Goal: Communication & Community: Answer question/provide support

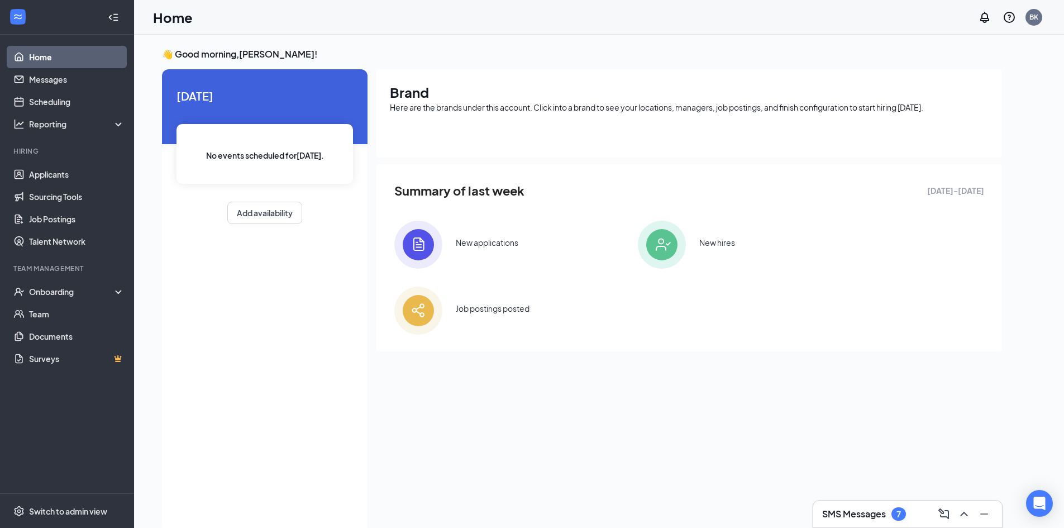
click at [870, 511] on h3 "SMS Messages" at bounding box center [854, 514] width 64 height 12
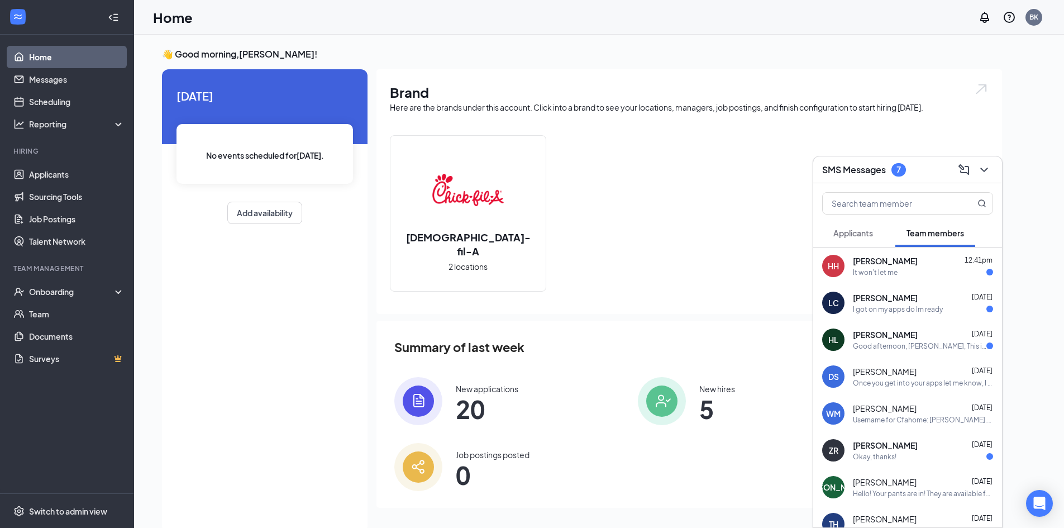
click at [873, 268] on div "It won't let me" at bounding box center [875, 272] width 45 height 9
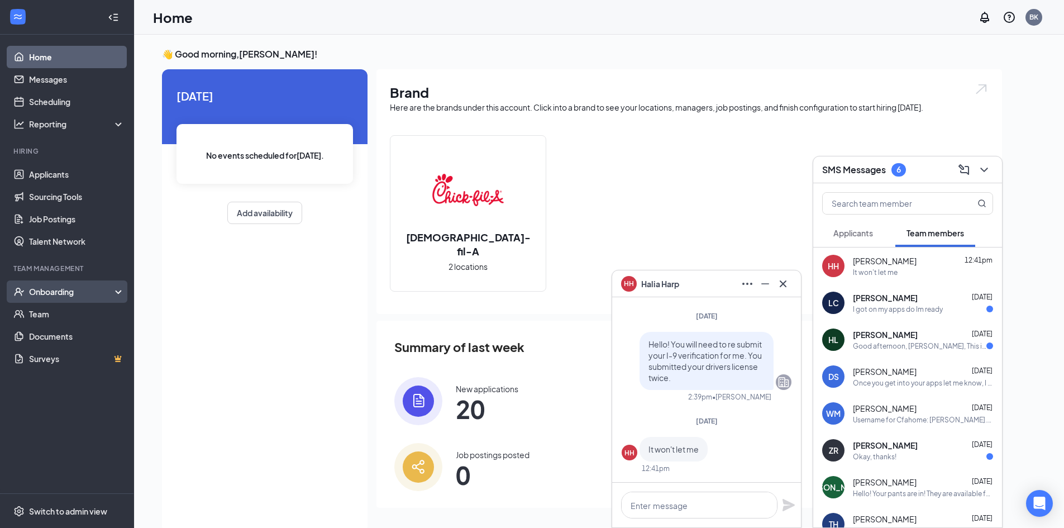
click at [69, 290] on div "Onboarding" at bounding box center [72, 291] width 86 height 11
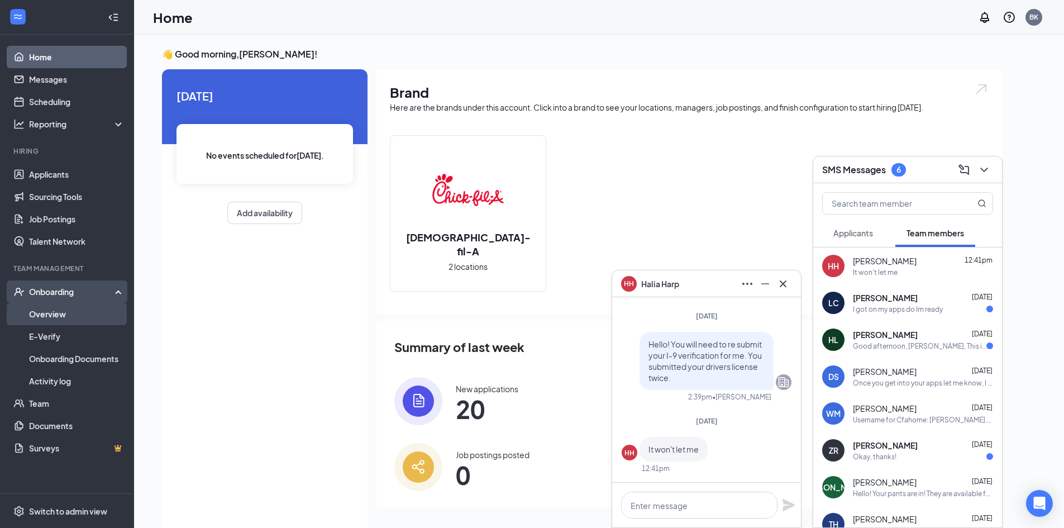
click at [65, 311] on link "Overview" at bounding box center [77, 314] width 96 height 22
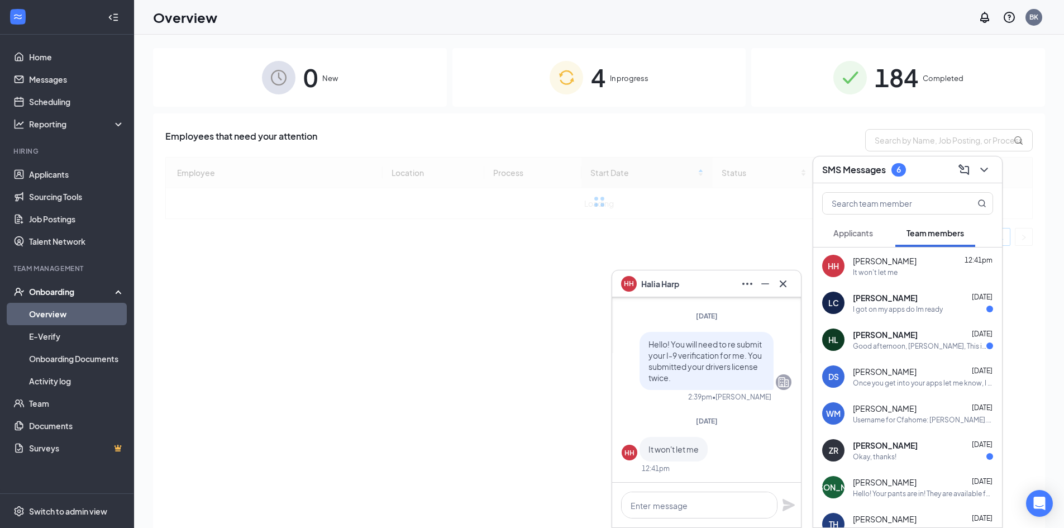
click at [613, 83] on span "In progress" at bounding box center [629, 78] width 39 height 11
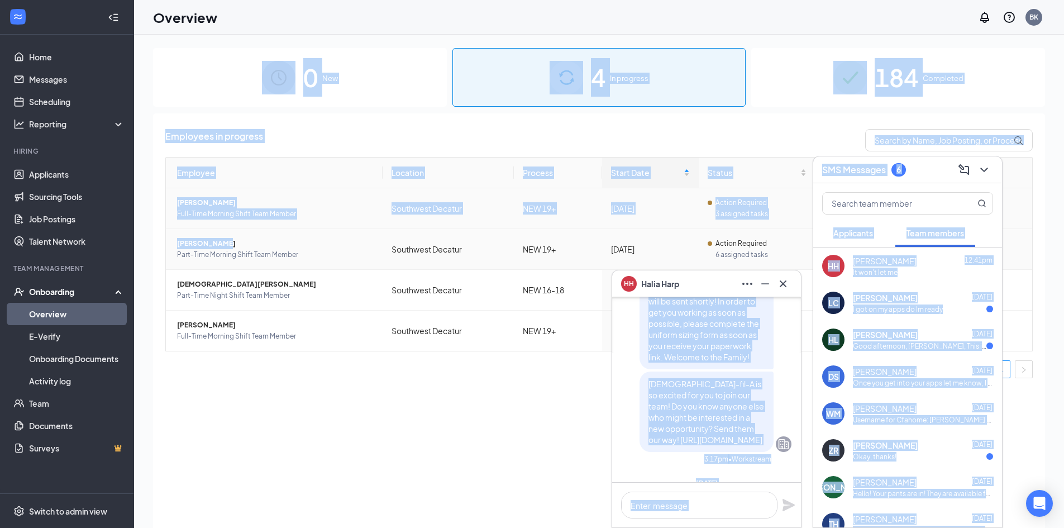
drag, startPoint x: 686, startPoint y: 293, endPoint x: 479, endPoint y: 200, distance: 227.1
click at [227, 230] on div "HH [PERSON_NAME] [PERSON_NAME] Team member Part-Time Morning Shift Team Member …" at bounding box center [599, 307] width 930 height 544
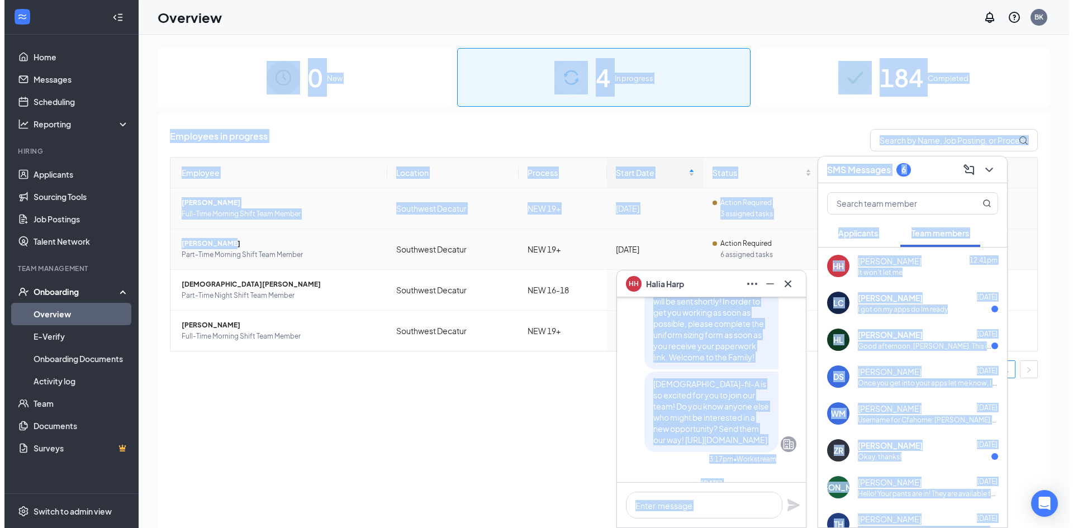
scroll to position [-622, 0]
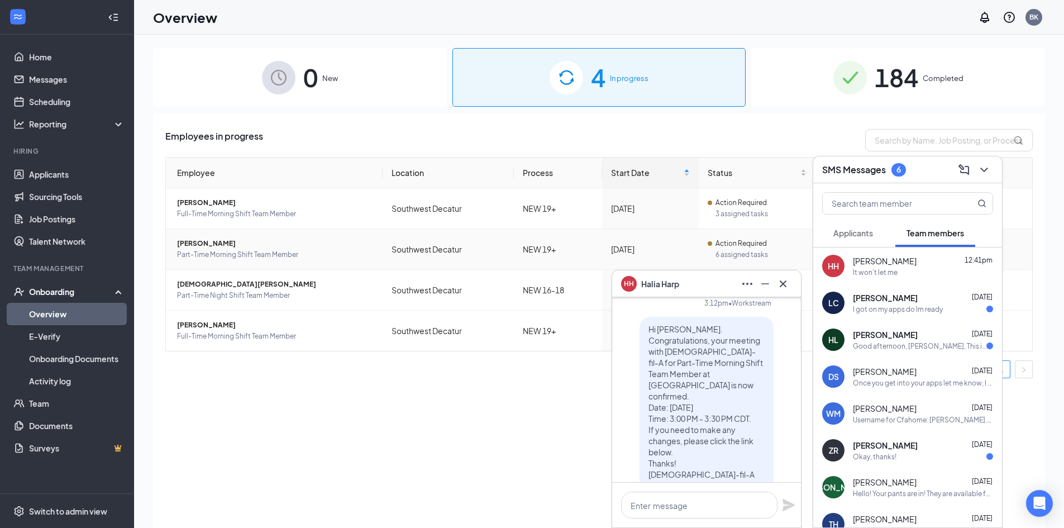
drag, startPoint x: 311, startPoint y: 384, endPoint x: 543, endPoint y: 255, distance: 265.4
click at [315, 378] on div "Employee Location Process Start Date Status Actions [PERSON_NAME] Full-Time Mor…" at bounding box center [599, 272] width 868 height 230
click at [978, 170] on icon "ChevronDown" at bounding box center [984, 169] width 13 height 13
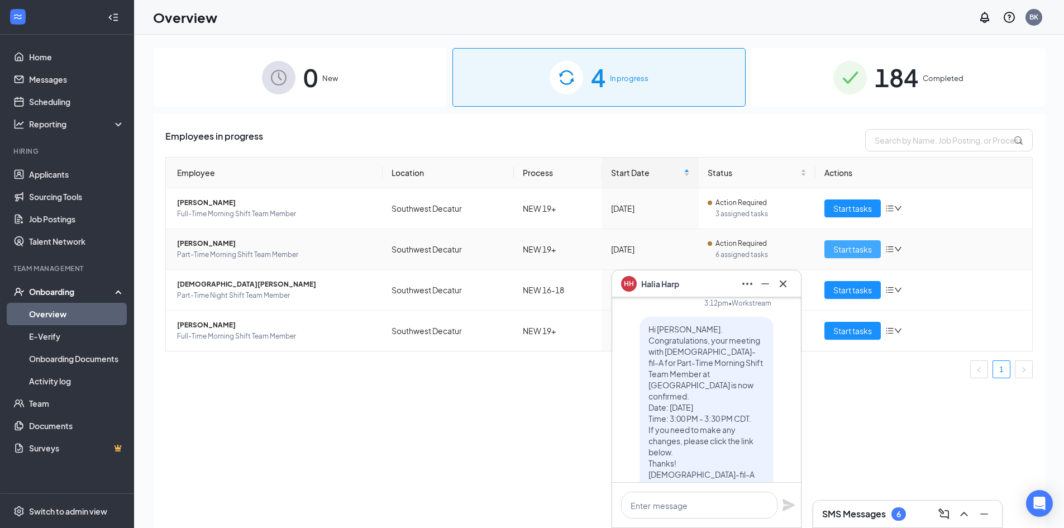
click at [854, 244] on span "Start tasks" at bounding box center [853, 249] width 39 height 12
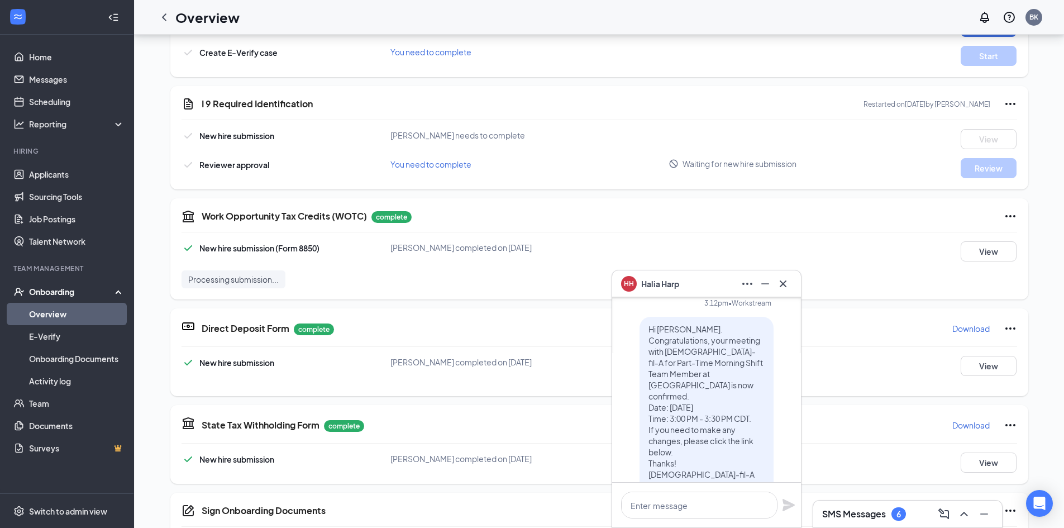
scroll to position [391, 0]
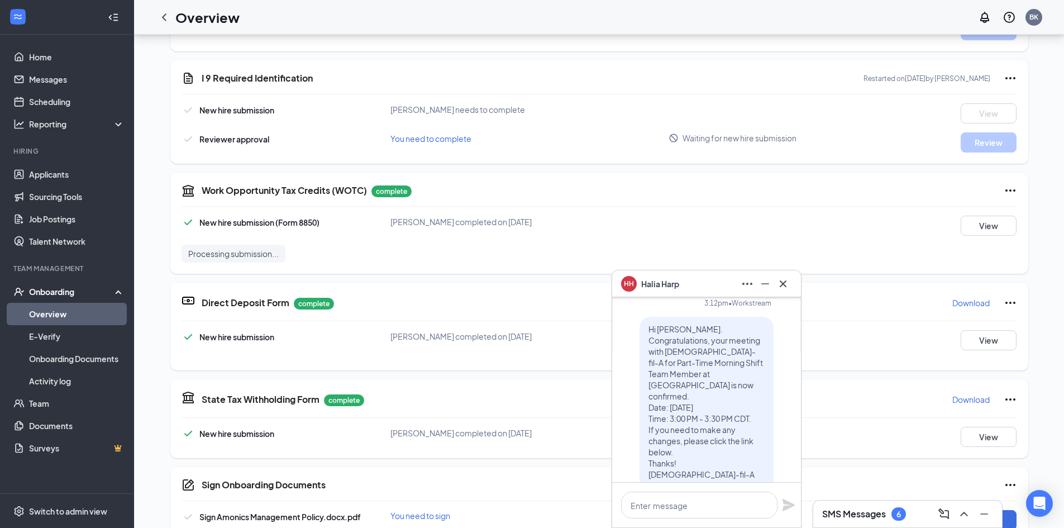
click at [488, 108] on span "[PERSON_NAME] needs to complete" at bounding box center [458, 109] width 135 height 10
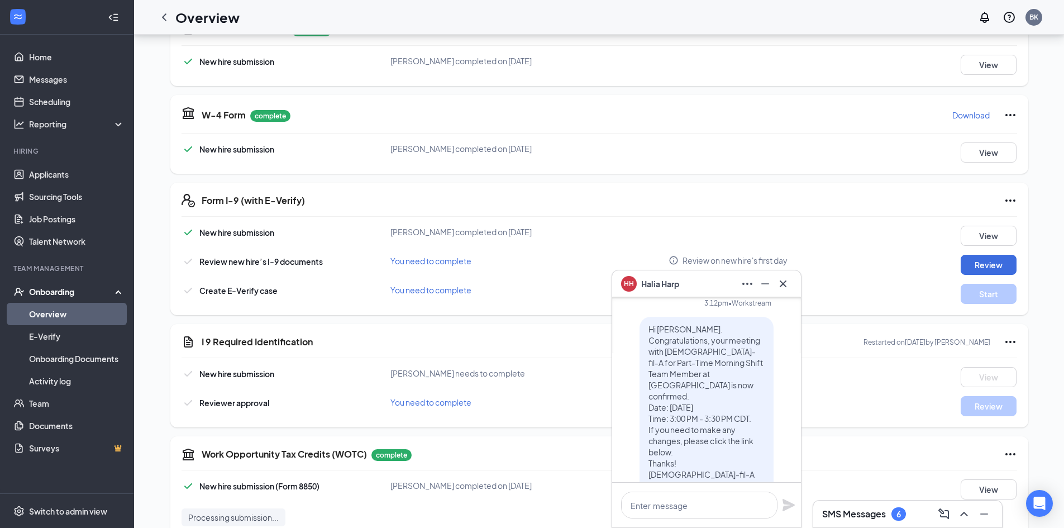
scroll to position [279, 0]
click at [1004, 201] on icon "Ellipses" at bounding box center [1010, 200] width 13 height 13
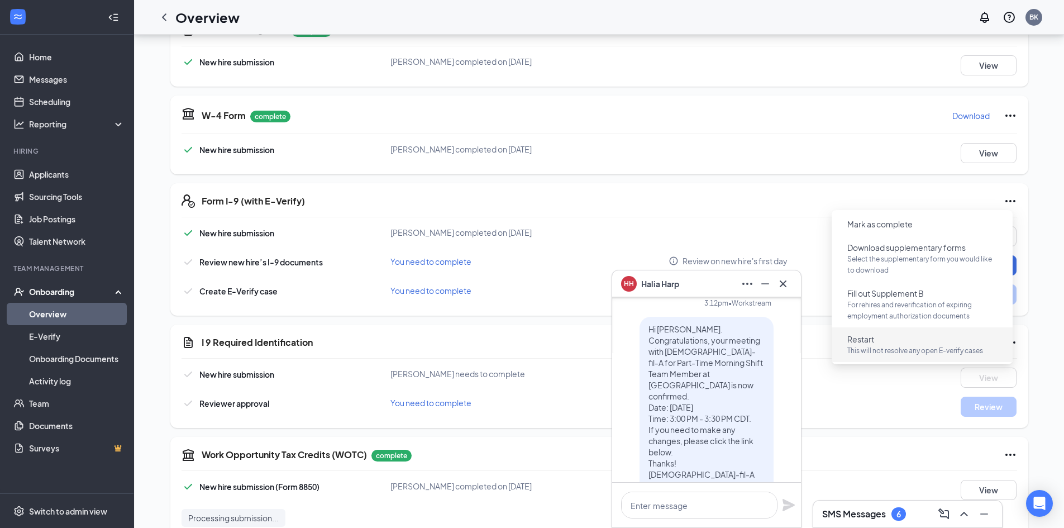
click at [880, 343] on button "Restart This will not resolve any open E-verify cases" at bounding box center [923, 344] width 168 height 29
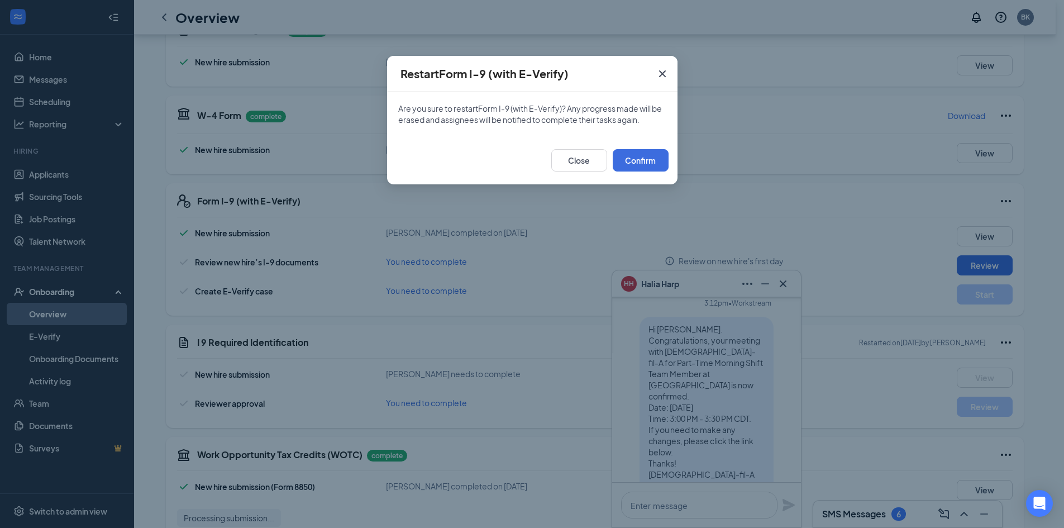
drag, startPoint x: 705, startPoint y: 346, endPoint x: 706, endPoint y: 357, distance: 10.7
click at [706, 356] on div "Restart Form I-9 (with E-Verify) Are you sure to restart Form I-9 (with E-Verif…" at bounding box center [532, 264] width 1064 height 528
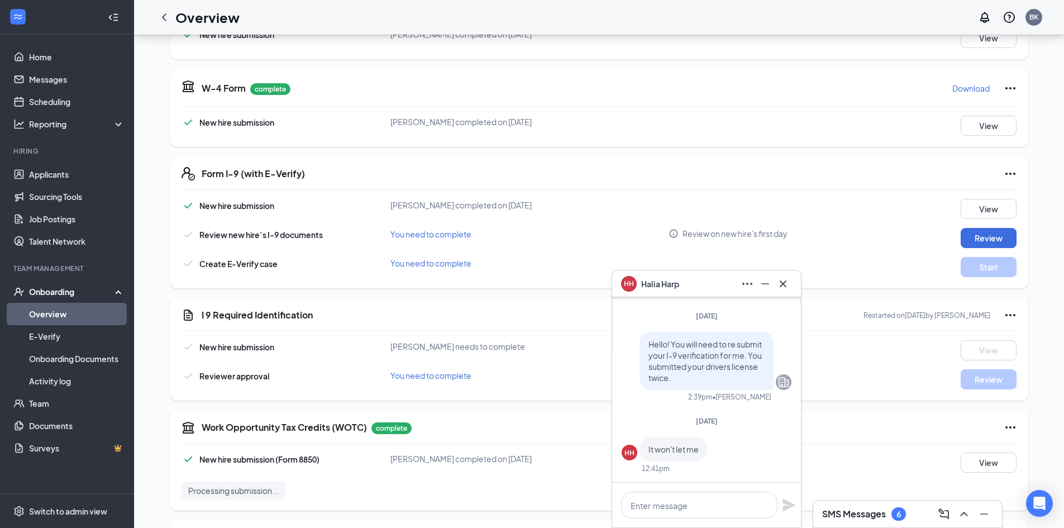
scroll to position [0, 0]
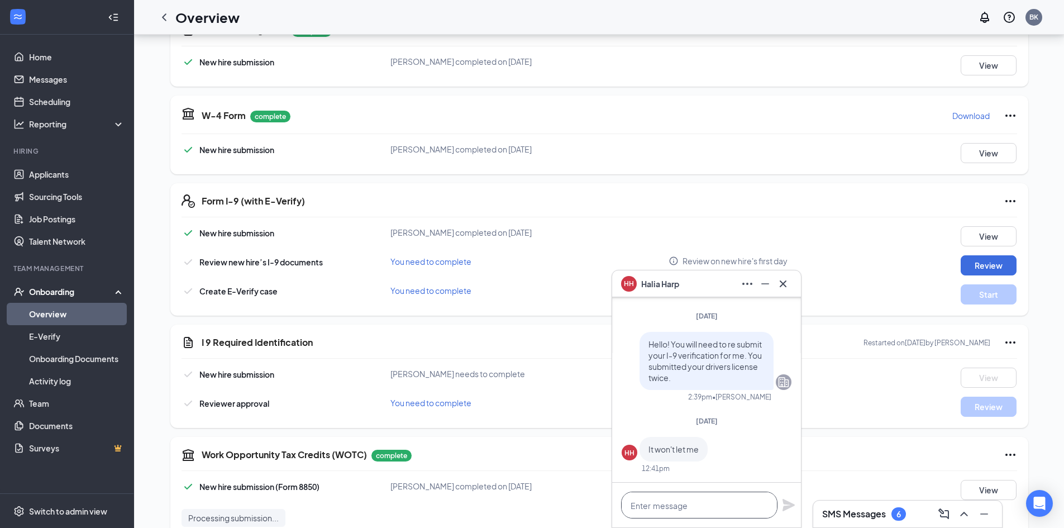
click at [724, 494] on textarea at bounding box center [699, 505] width 156 height 27
click at [1004, 201] on icon "Ellipses" at bounding box center [1010, 200] width 13 height 13
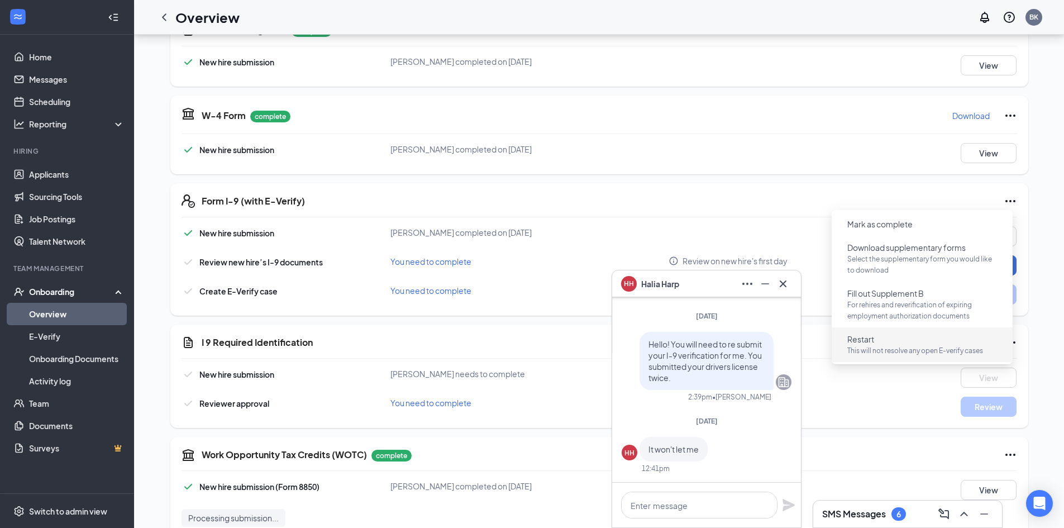
click at [909, 341] on button "Restart This will not resolve any open E-verify cases" at bounding box center [923, 344] width 168 height 29
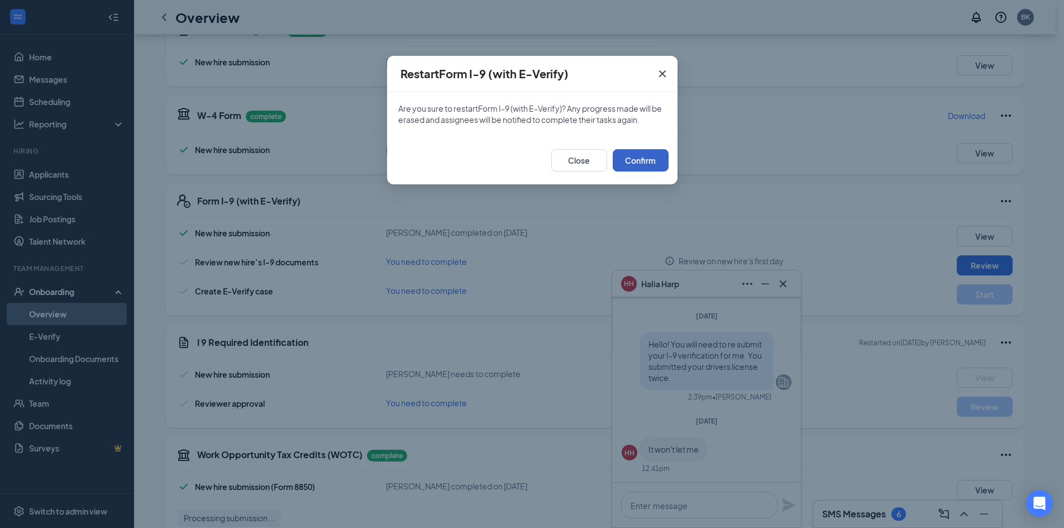
click at [642, 164] on button "Confirm" at bounding box center [641, 160] width 56 height 22
drag, startPoint x: 695, startPoint y: 496, endPoint x: 697, endPoint y: 485, distance: 11.4
click at [697, 485] on div "Restart Form I-9 (with E-Verify) Are you sure to restart Form I-9 (with E-Verif…" at bounding box center [532, 264] width 1064 height 528
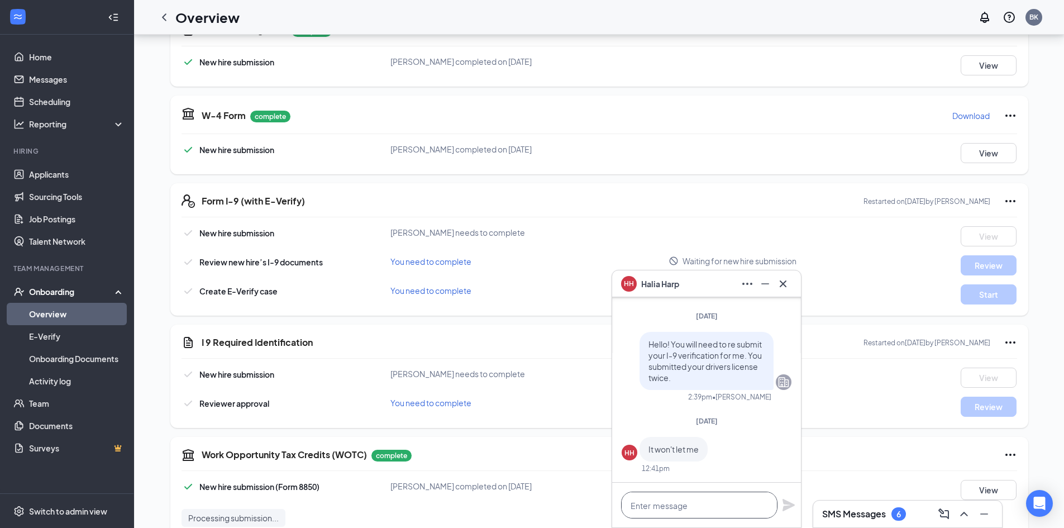
click at [687, 500] on textarea at bounding box center [699, 505] width 156 height 27
click at [681, 511] on textarea at bounding box center [699, 505] width 156 height 27
click at [673, 508] on textarea at bounding box center [699, 505] width 156 height 27
type textarea "Okay, try one more time!"
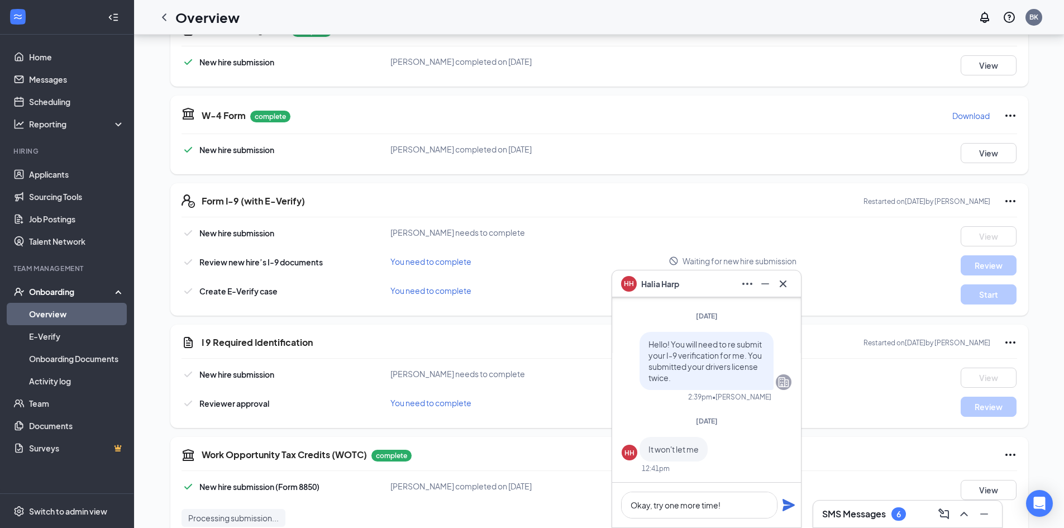
click at [786, 510] on icon "Plane" at bounding box center [789, 505] width 12 height 12
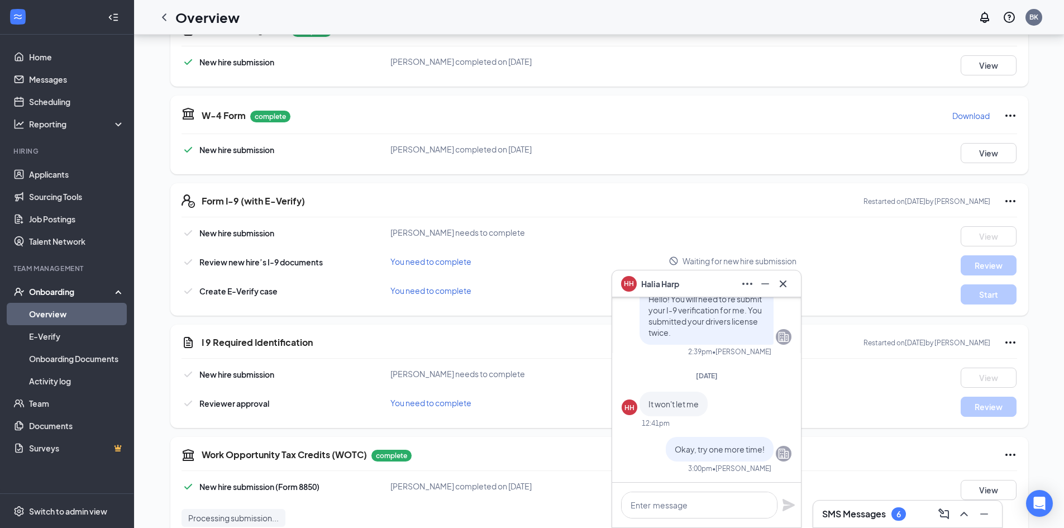
click at [892, 516] on div "SMS Messages 6" at bounding box center [864, 513] width 84 height 13
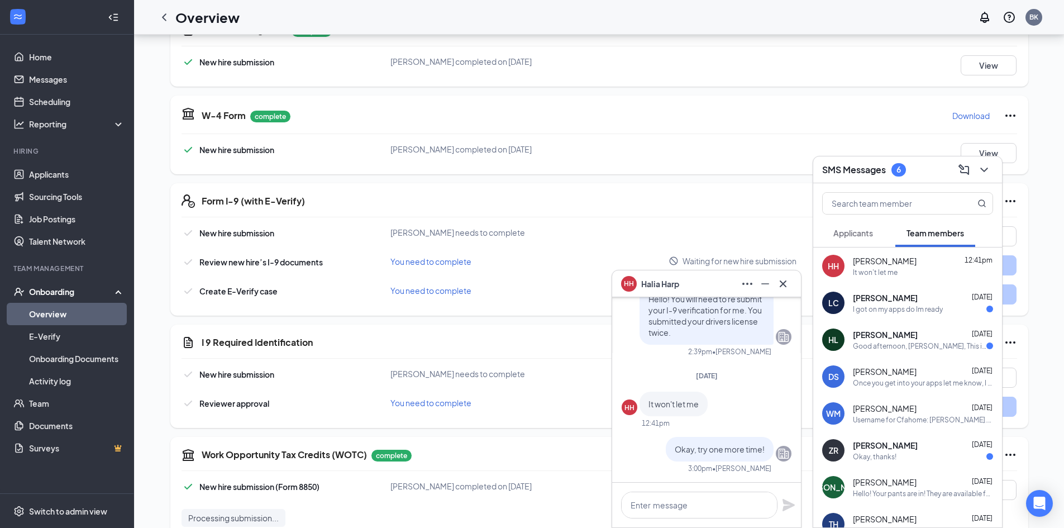
click at [867, 298] on span "[PERSON_NAME]" at bounding box center [885, 297] width 65 height 11
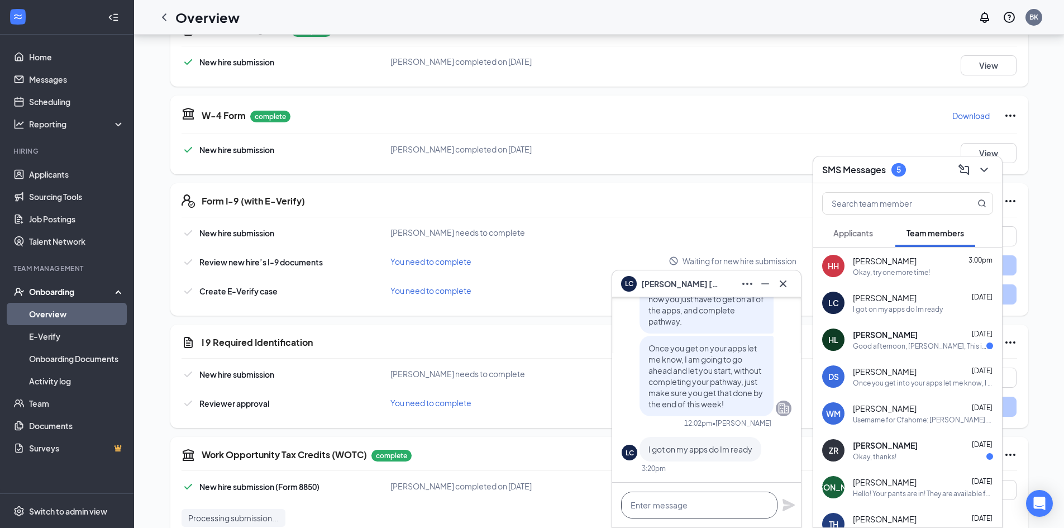
click at [738, 497] on textarea at bounding box center [699, 505] width 156 height 27
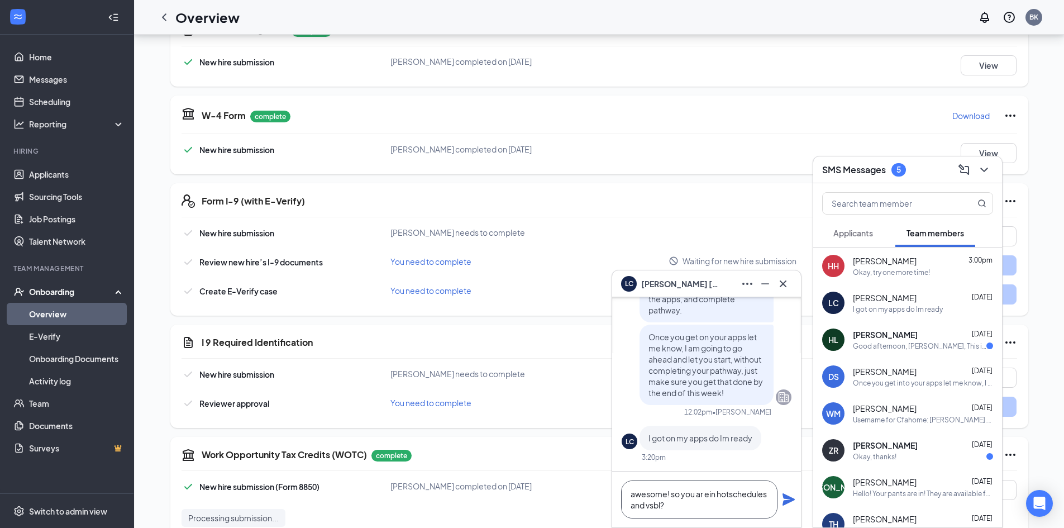
click at [715, 500] on textarea "awesome! so you ar ein hotschedules and vsbl?" at bounding box center [699, 500] width 156 height 38
click at [710, 493] on textarea "awesome! so you ar ein hotschedules and vsbl?" at bounding box center [699, 500] width 156 height 38
click at [734, 495] on textarea "awesome! so you are in hotschedules and vsbl?" at bounding box center [699, 500] width 156 height 38
click at [729, 495] on textarea "awesome! so you are in hotschedules and vsbl?" at bounding box center [699, 500] width 156 height 38
click at [694, 504] on textarea "awesome! so you are in hot schedules and vsbl?" at bounding box center [699, 500] width 156 height 38
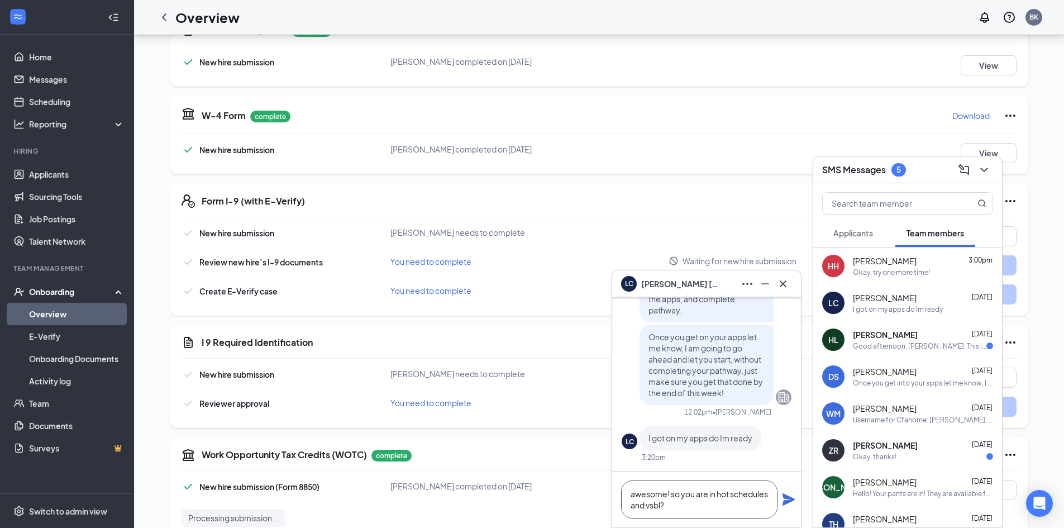
click at [694, 504] on textarea "awesome! so you are in hot schedules and vsbl?" at bounding box center [699, 500] width 156 height 38
click at [695, 502] on textarea "awesome! so you are in hot schedules and vsbl?" at bounding box center [699, 500] width 156 height 38
click at [699, 506] on textarea "awesome! so you are in hot schedules and vsbl?" at bounding box center [699, 500] width 156 height 38
click at [707, 505] on textarea "awesome! so you are in hot schedules and VSBLl?" at bounding box center [699, 500] width 156 height 38
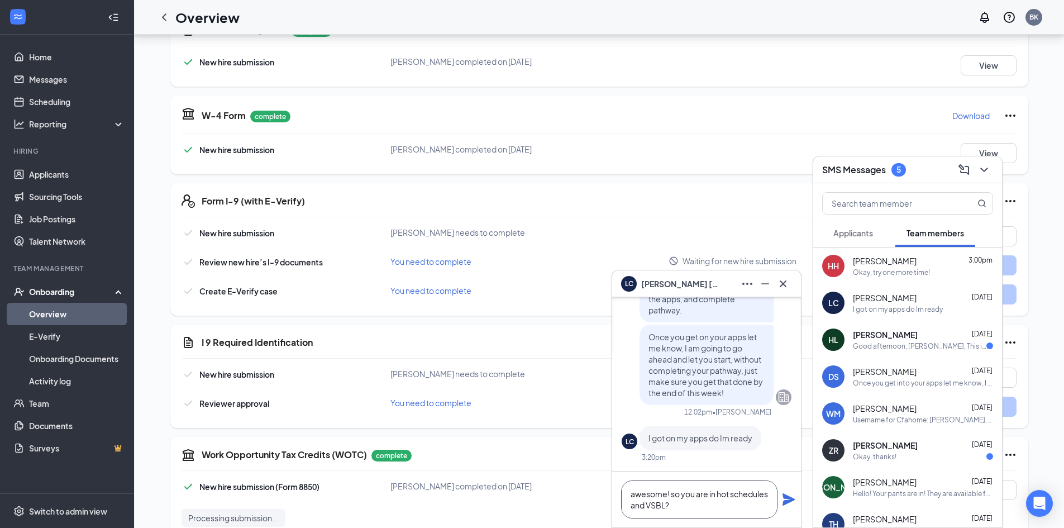
type textarea "awesome! so you are in hot schedules and VSBL?"
click at [790, 502] on icon "Plane" at bounding box center [789, 499] width 12 height 12
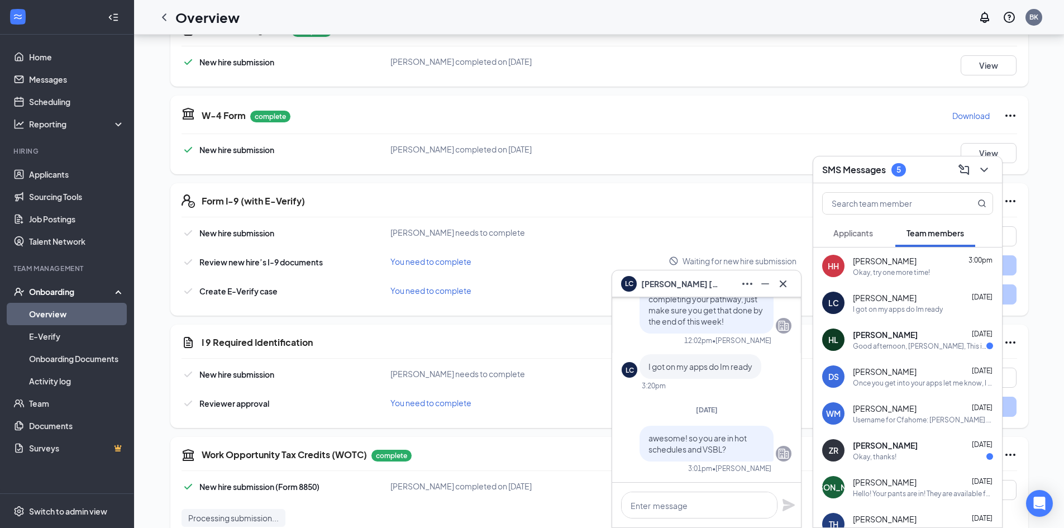
click at [888, 351] on div "HL [PERSON_NAME] [DATE] Good afternoon, [PERSON_NAME], This is [PERSON_NAME]. I…" at bounding box center [908, 339] width 189 height 37
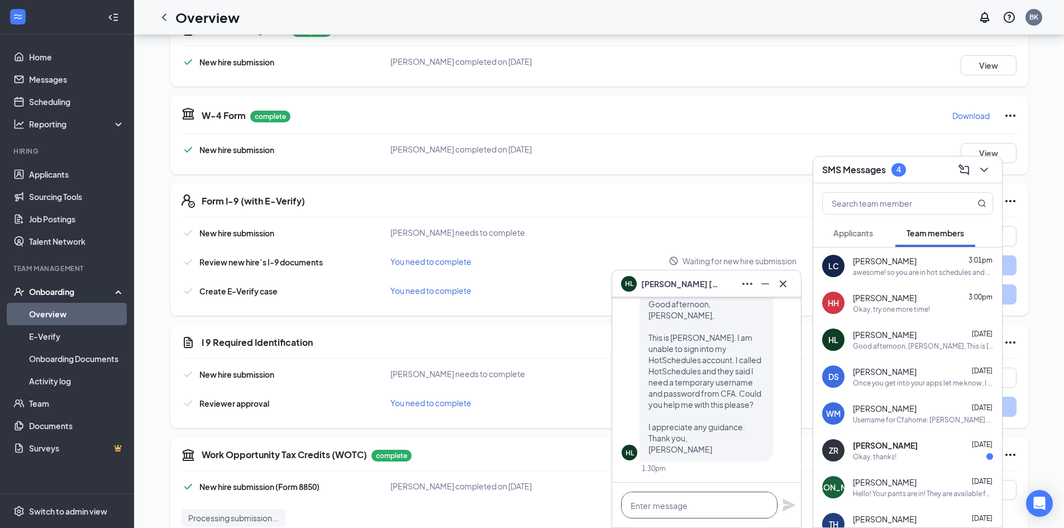
click at [712, 498] on textarea at bounding box center [699, 505] width 156 height 27
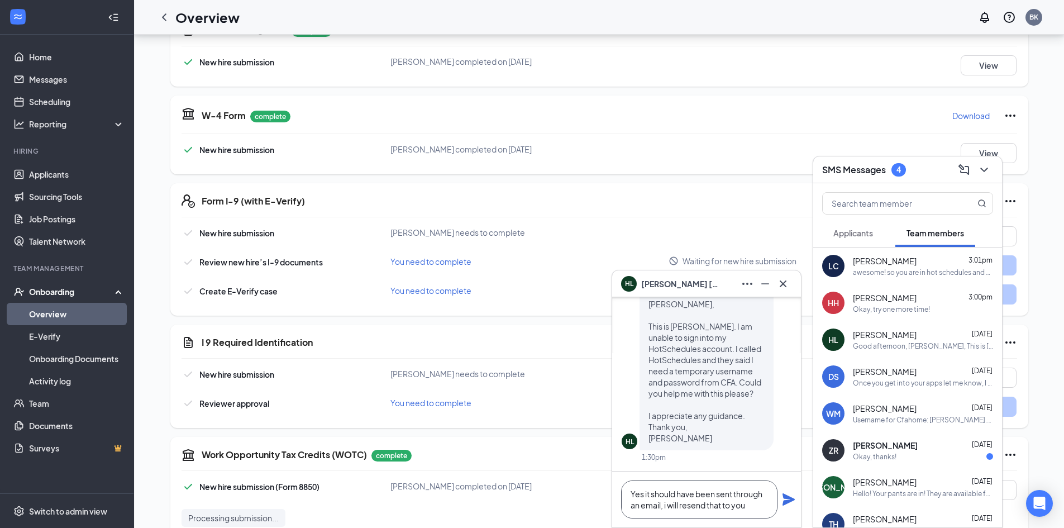
type textarea "Yes it should have been sent through an email, i will resend that to you"
drag, startPoint x: 788, startPoint y: 498, endPoint x: 790, endPoint y: 482, distance: 15.8
click at [788, 498] on icon "Plane" at bounding box center [789, 499] width 12 height 12
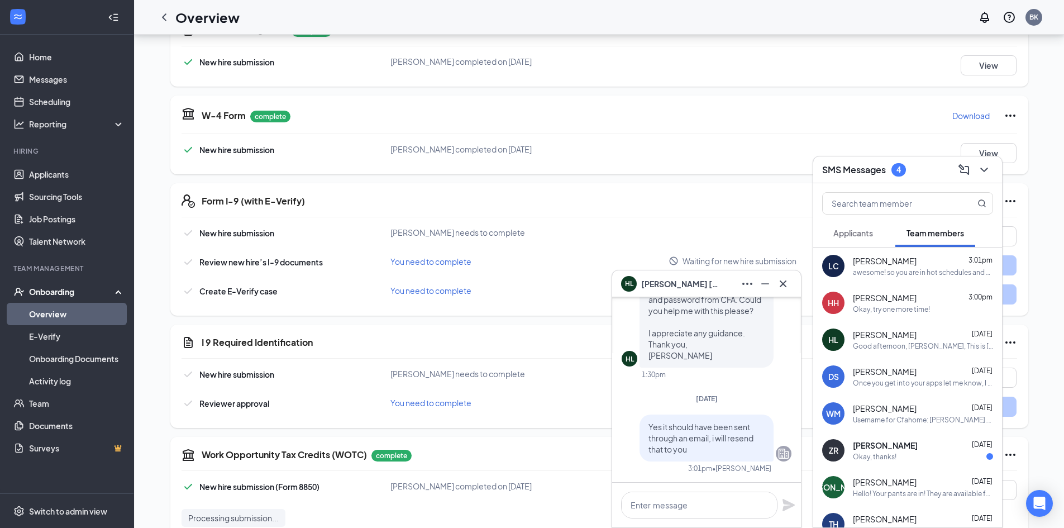
scroll to position [0, 0]
drag, startPoint x: 687, startPoint y: 517, endPoint x: 688, endPoint y: 511, distance: 5.8
click at [688, 517] on textarea at bounding box center [699, 505] width 156 height 27
type textarea "Just sent that over!"
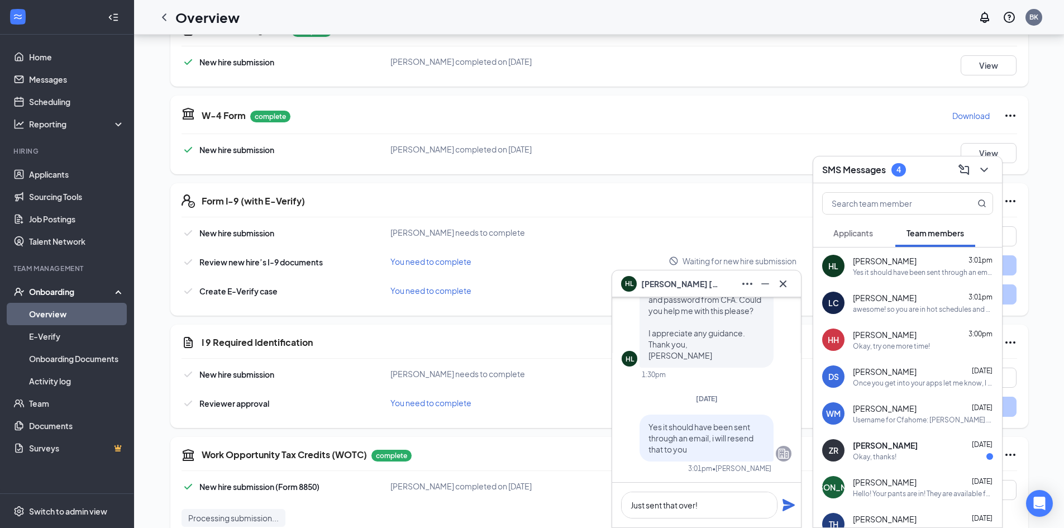
click at [786, 506] on icon "Plane" at bounding box center [788, 504] width 13 height 13
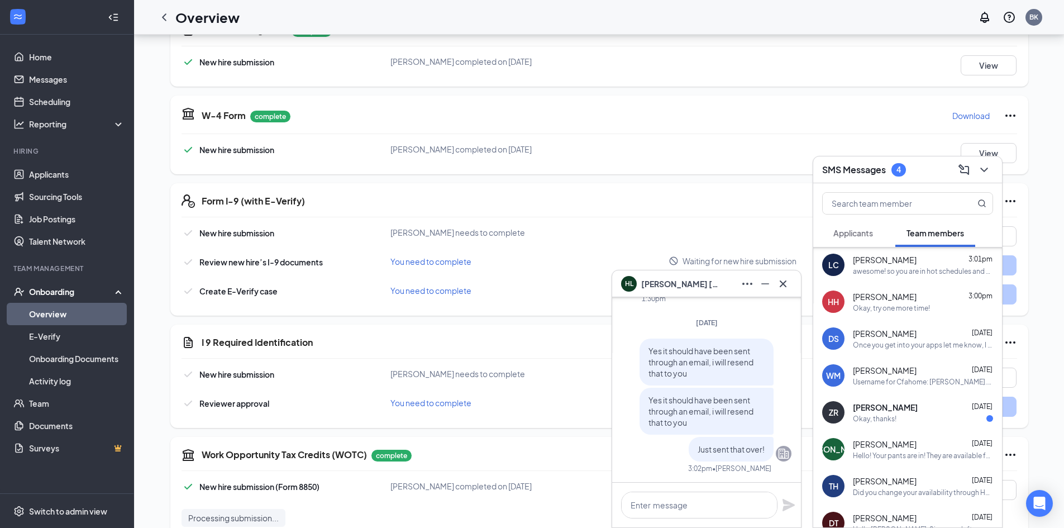
scroll to position [56, 0]
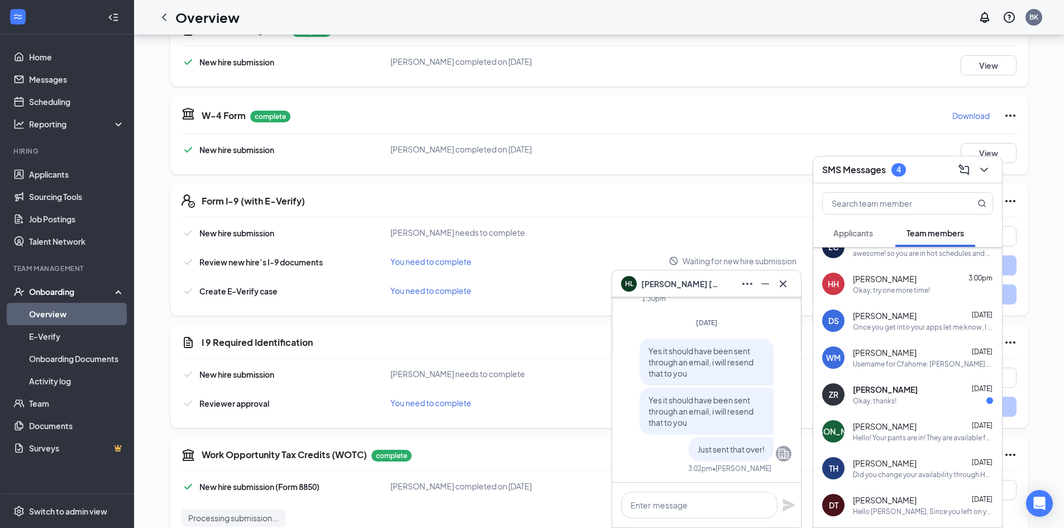
click at [873, 389] on span "[PERSON_NAME]" at bounding box center [885, 389] width 65 height 11
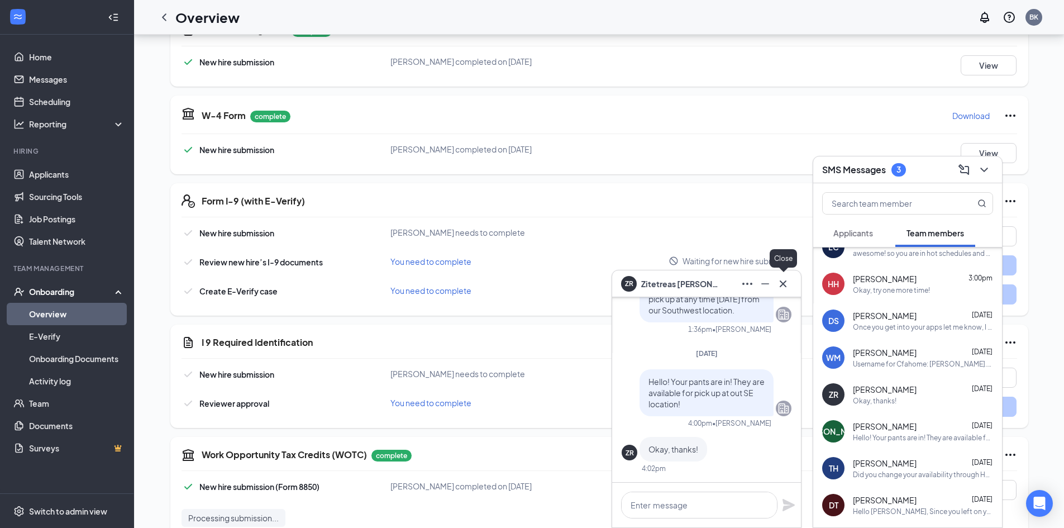
click at [787, 280] on icon "Cross" at bounding box center [783, 283] width 13 height 13
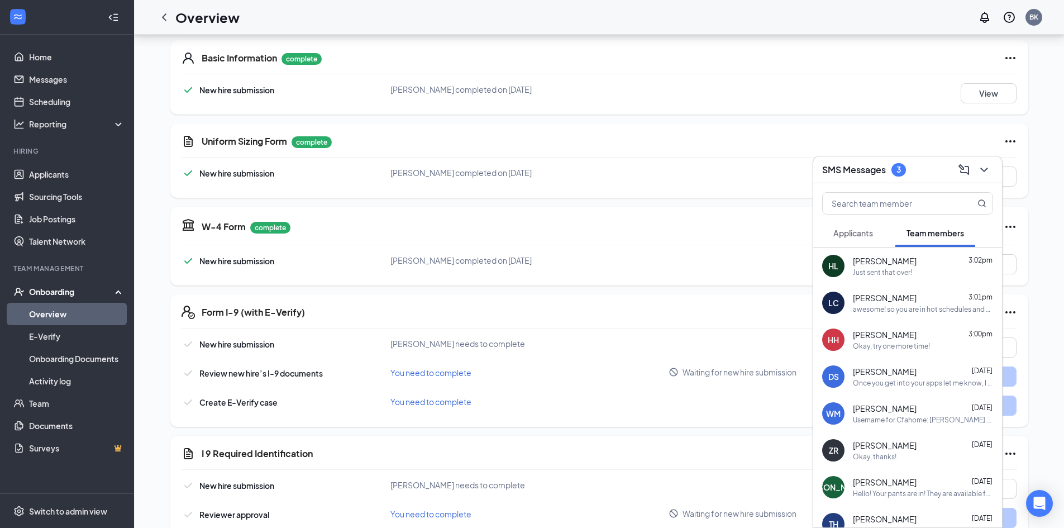
scroll to position [168, 0]
